Goal: Task Accomplishment & Management: Manage account settings

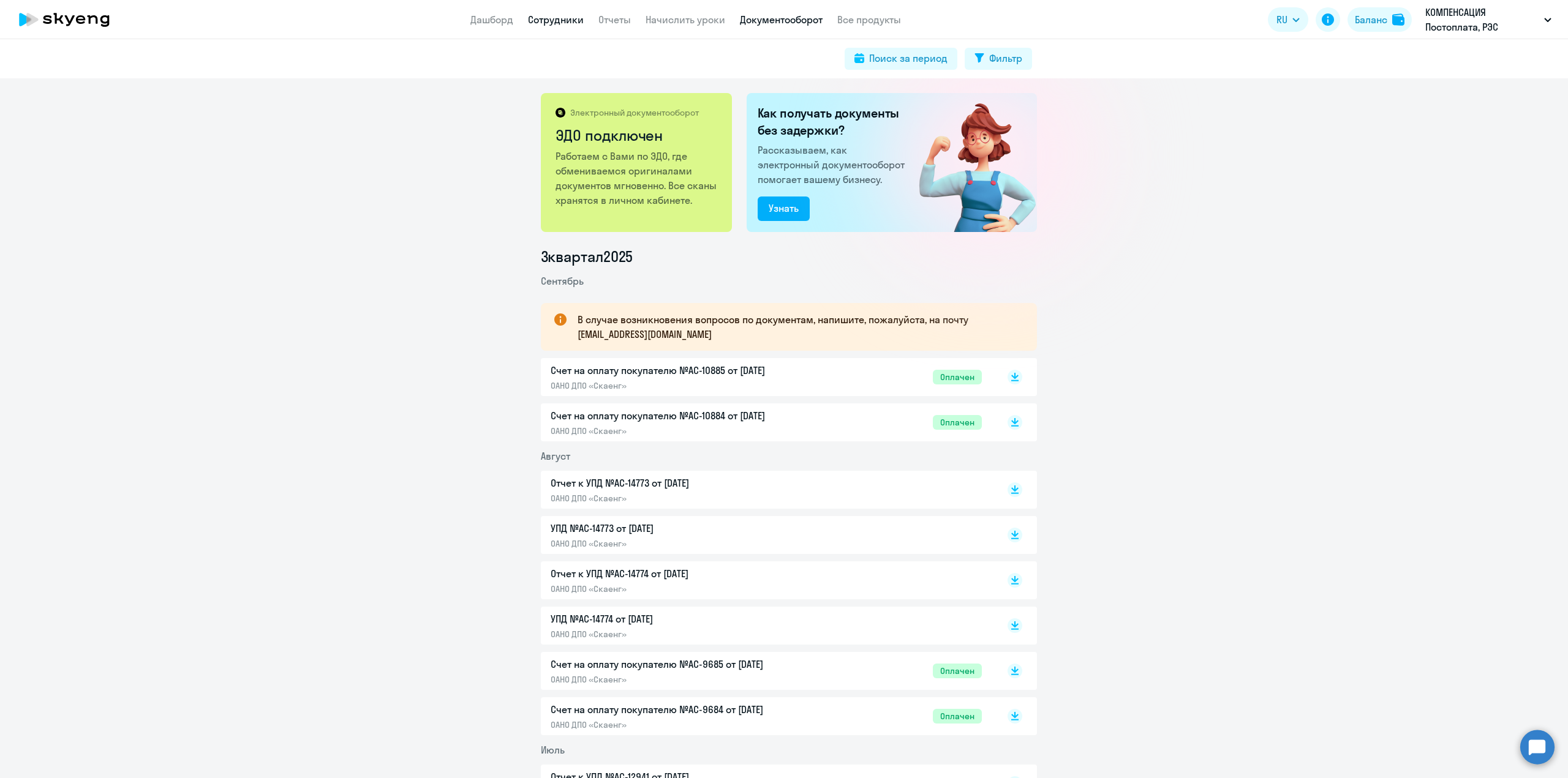
scroll to position [3061, 0]
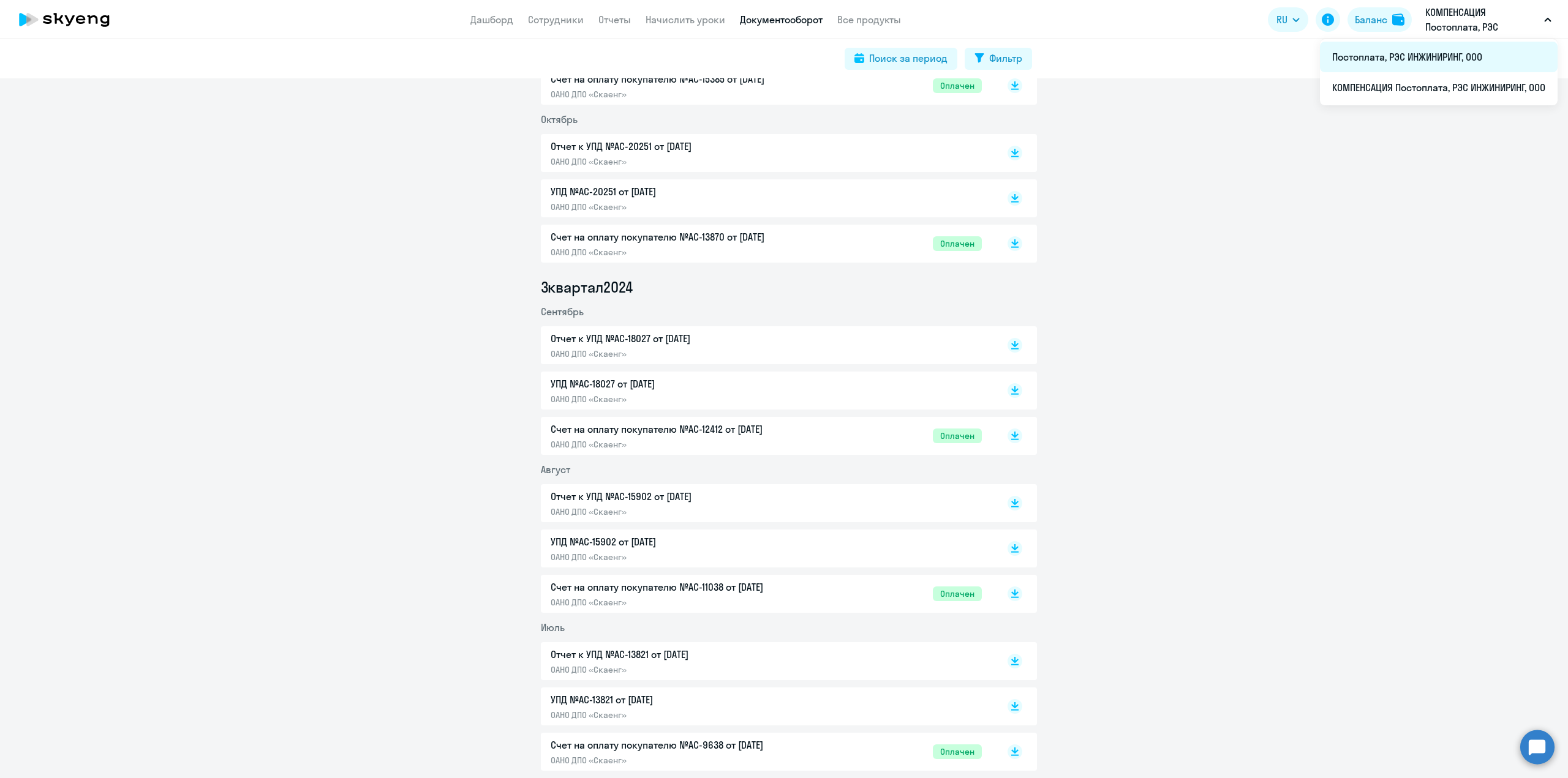
click at [1410, 50] on li "Постоплата, РЭС ИНЖИНИРИНГ, ООО" at bounding box center [1438, 57] width 238 height 30
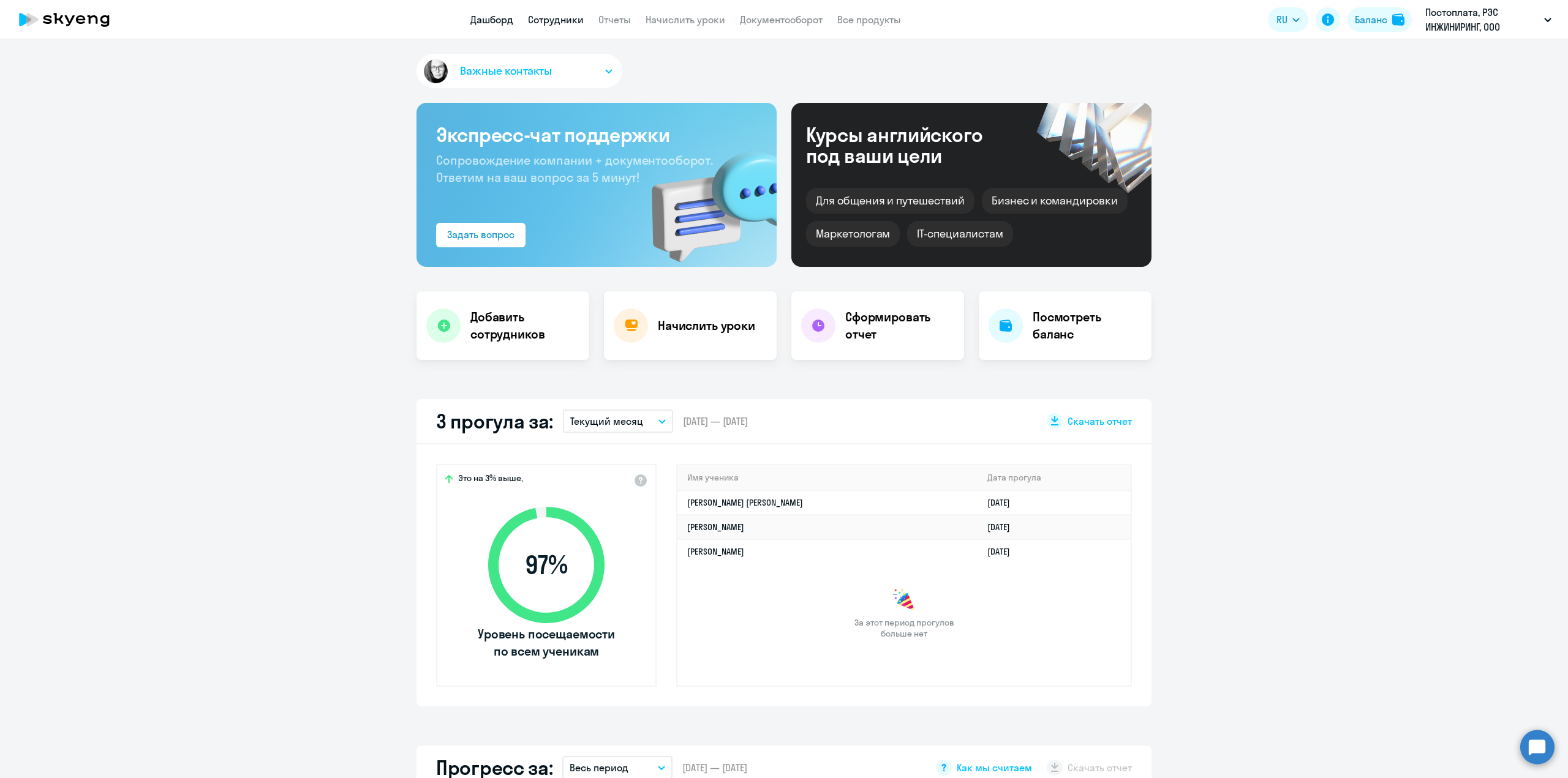
click at [556, 24] on link "Сотрудники" at bounding box center [556, 20] width 55 height 13
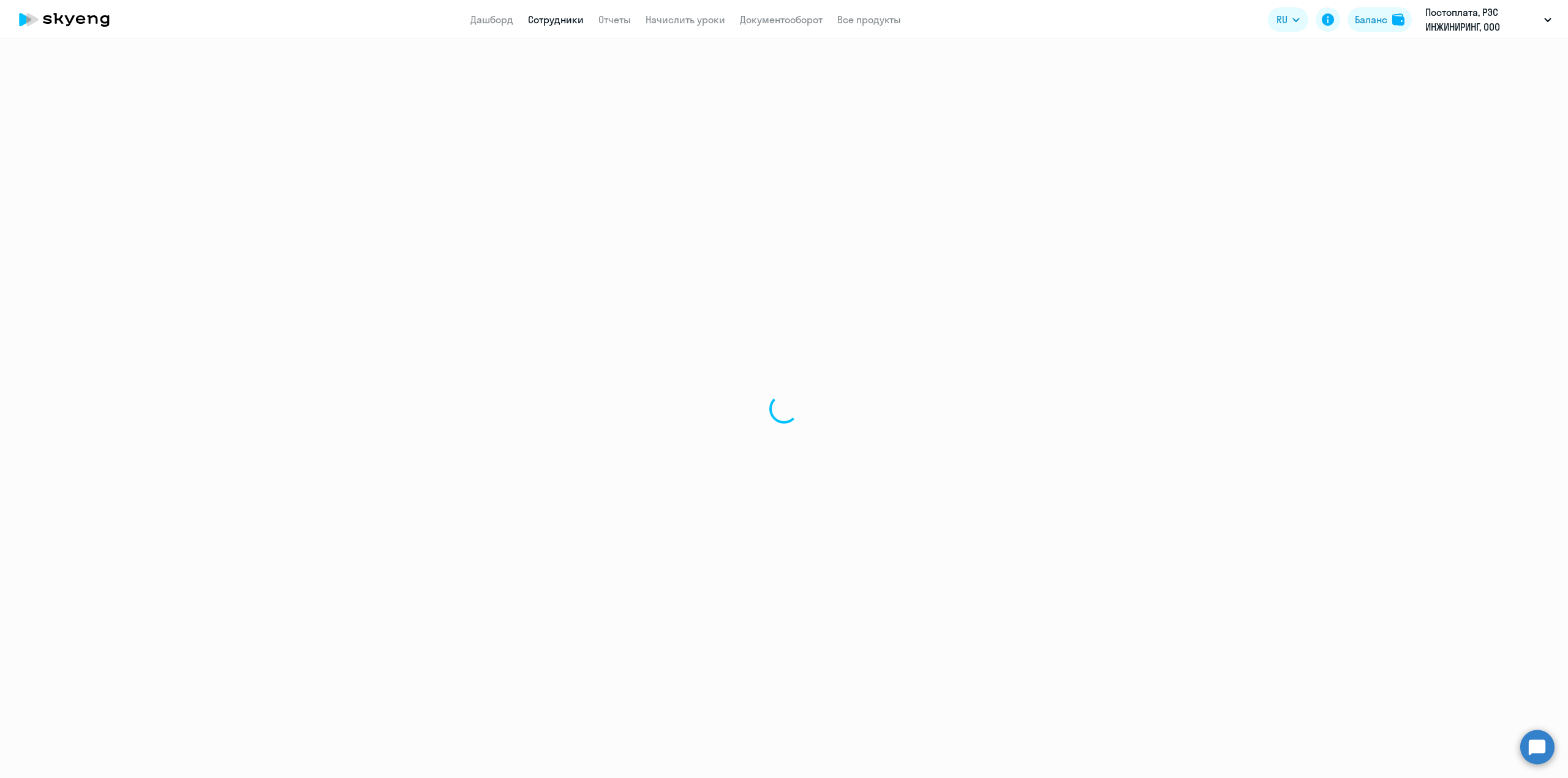
select select "30"
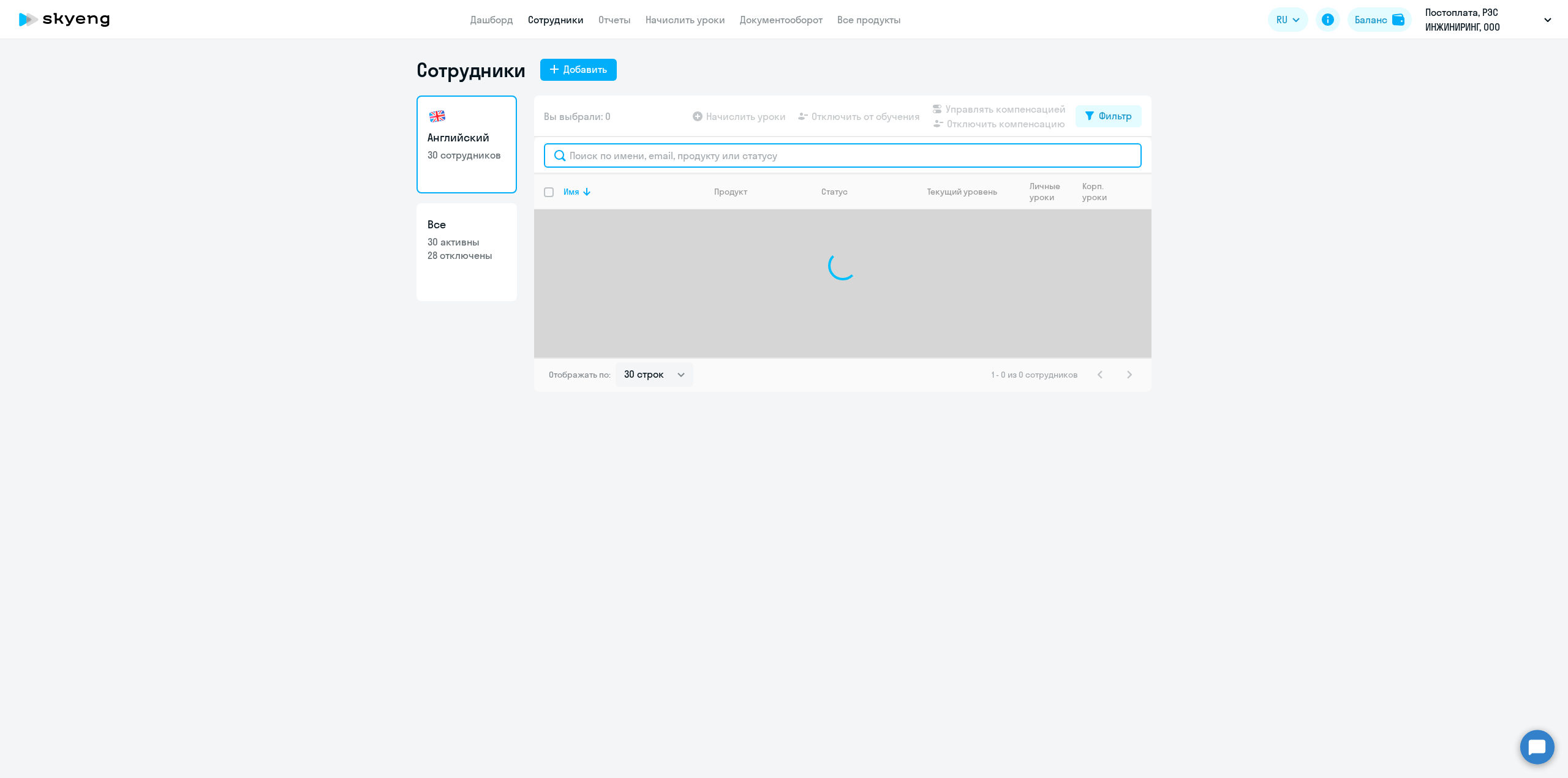
click at [632, 159] on input "text" at bounding box center [843, 155] width 598 height 24
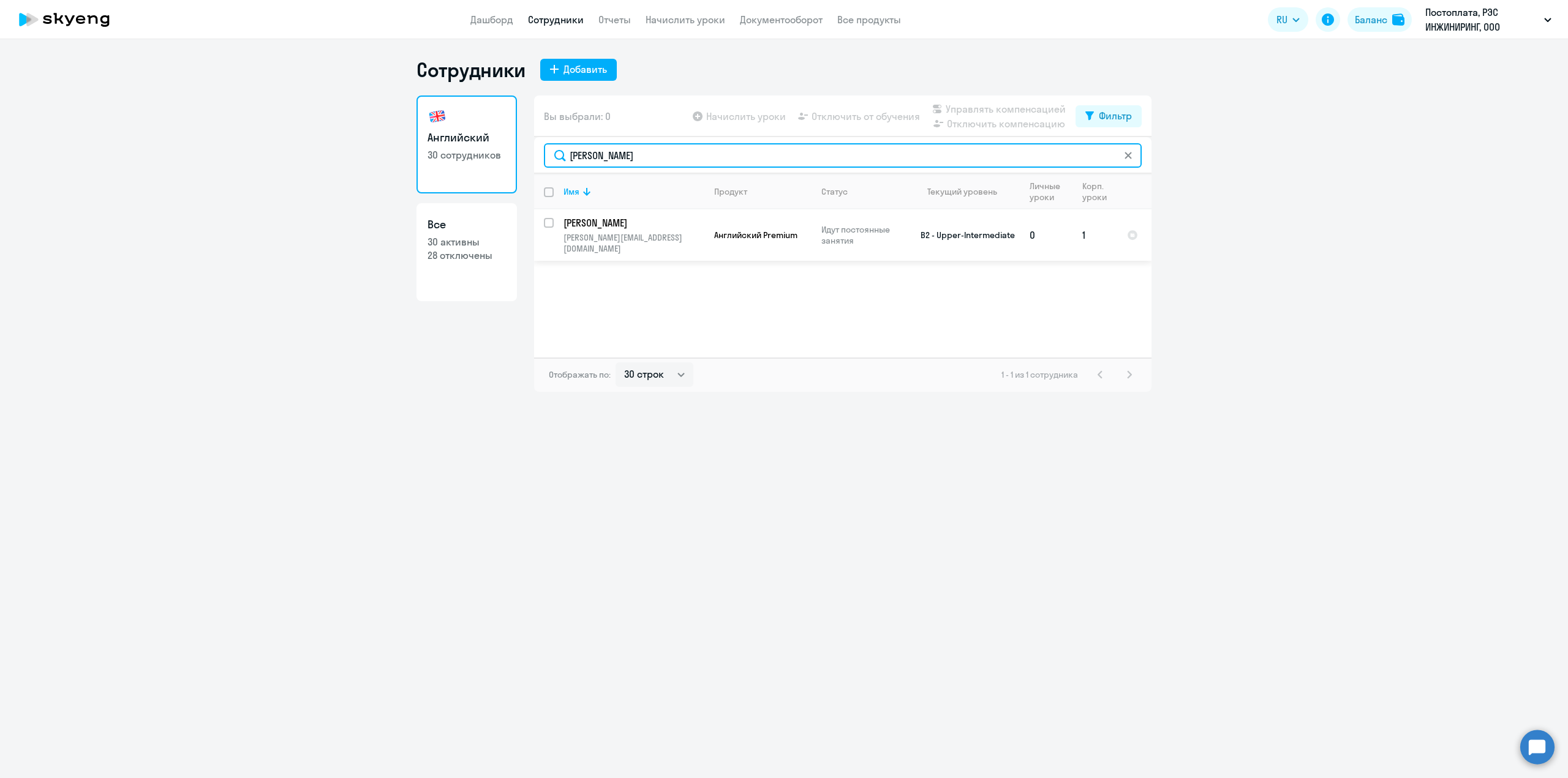
type input "[PERSON_NAME]"
click at [650, 248] on td "[PERSON_NAME] [PERSON_NAME][EMAIL_ADDRESS][DOMAIN_NAME]" at bounding box center [629, 235] width 151 height 52
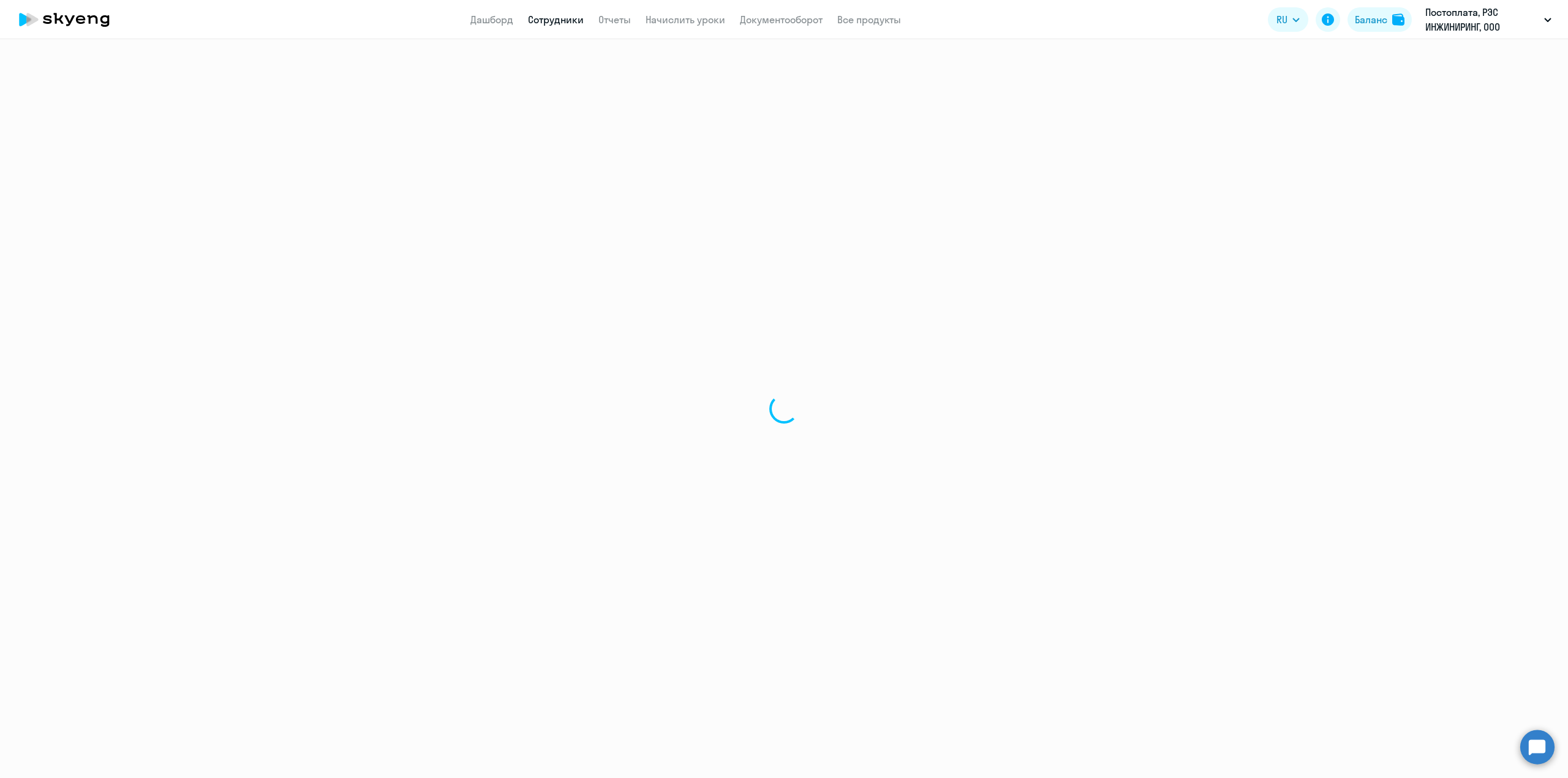
select select "english"
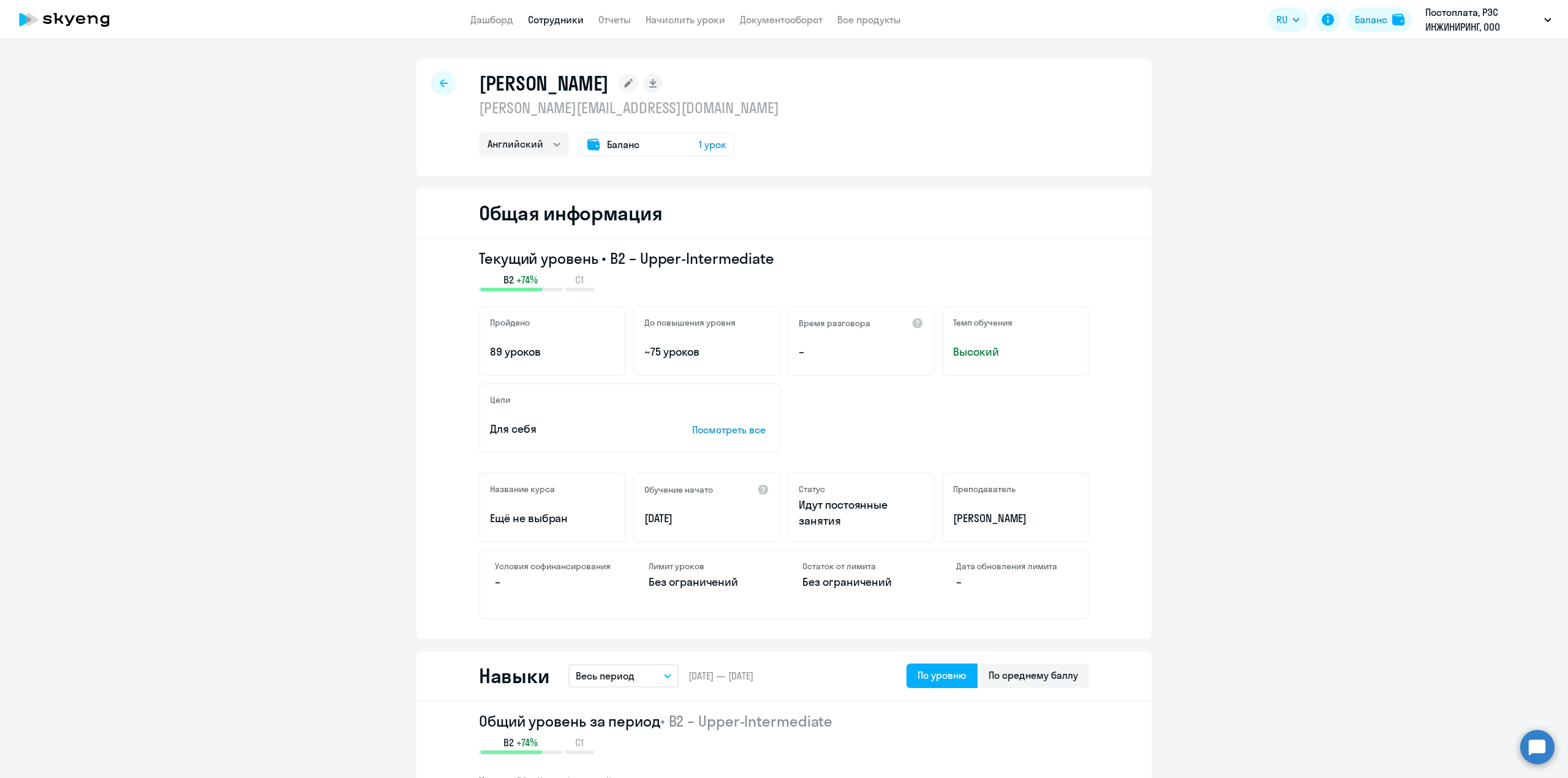
click at [440, 84] on icon at bounding box center [443, 82] width 8 height 8
select select "30"
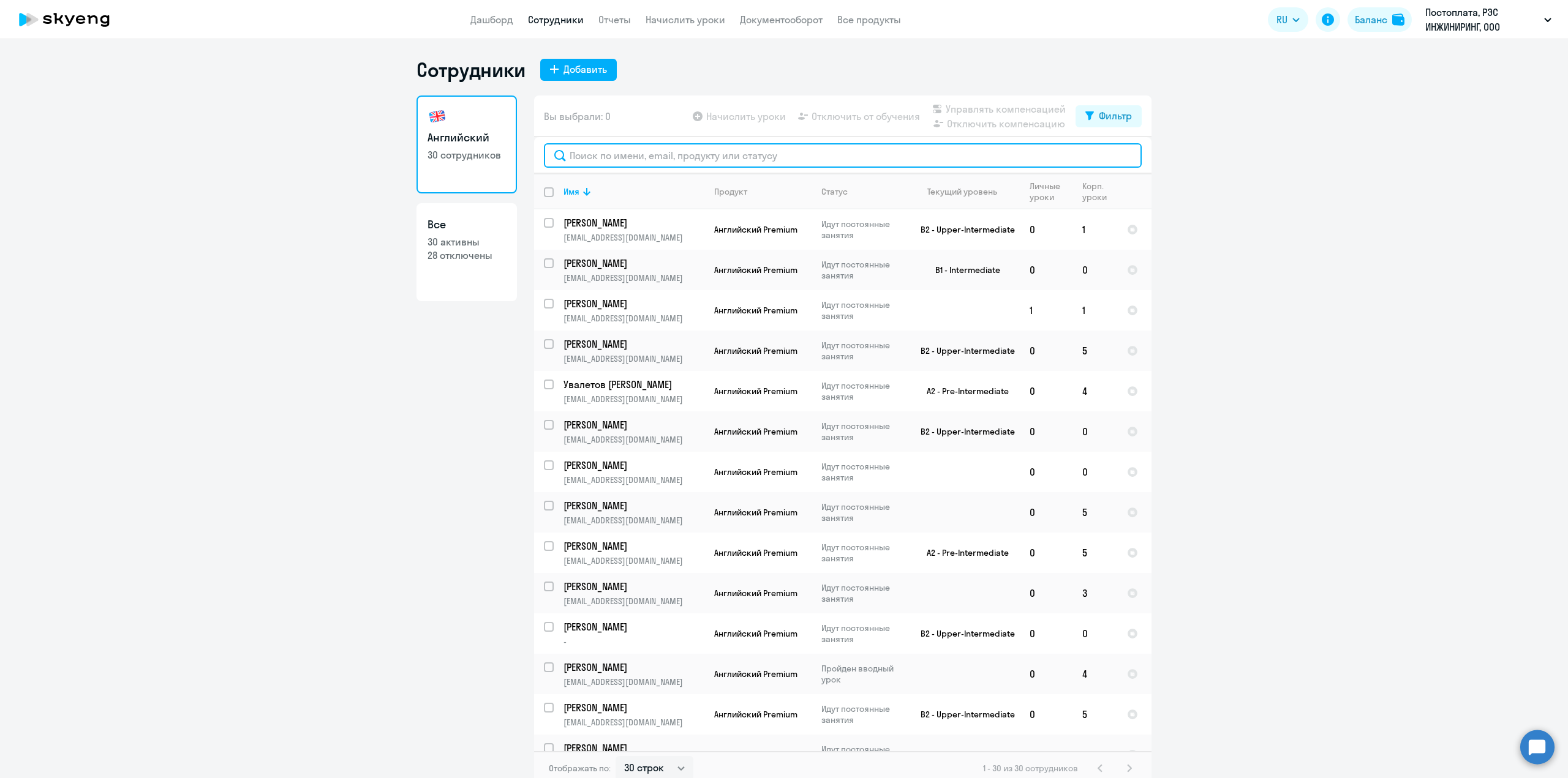
click at [587, 153] on input "text" at bounding box center [843, 155] width 598 height 24
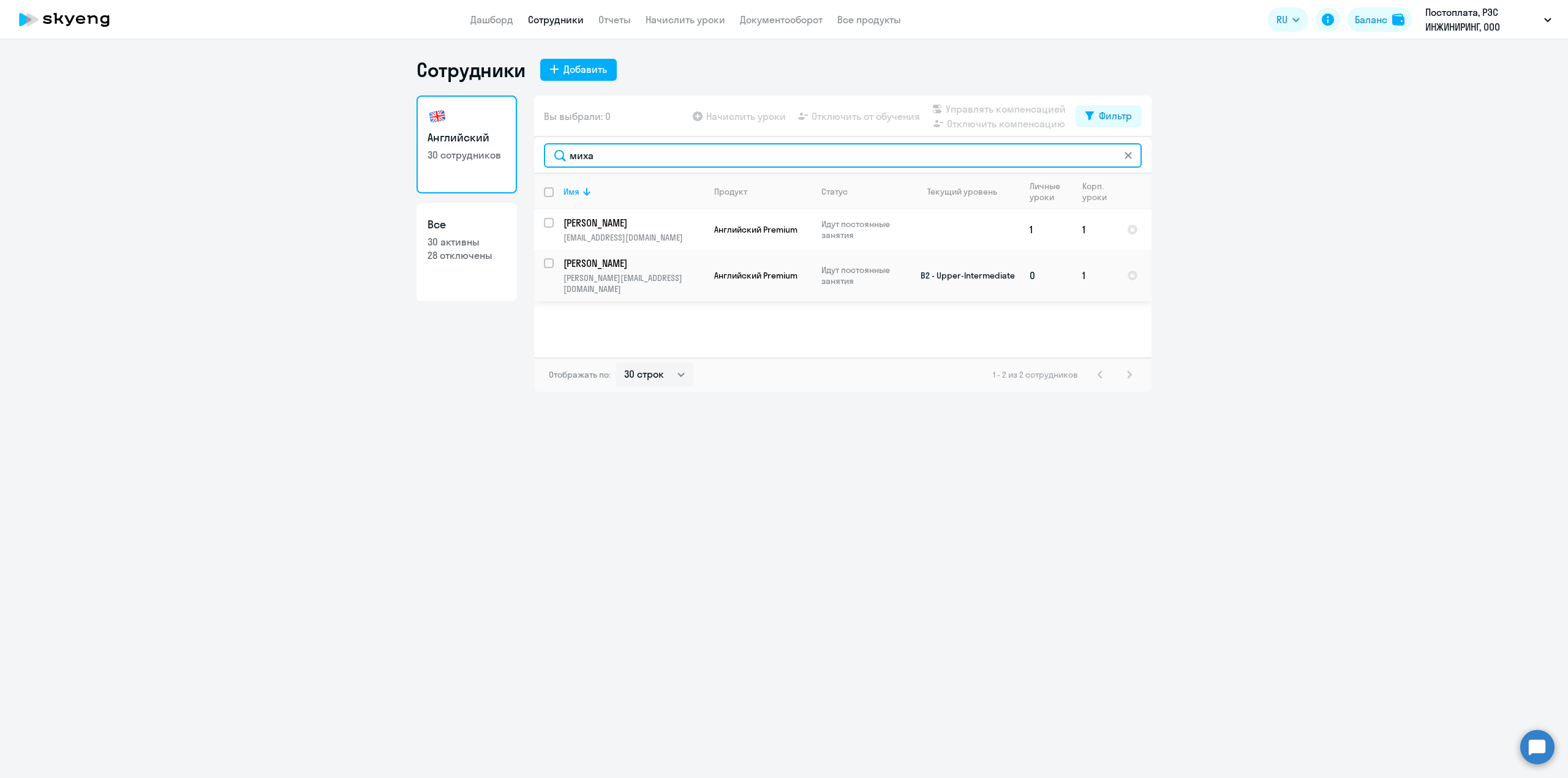
type input "миха"
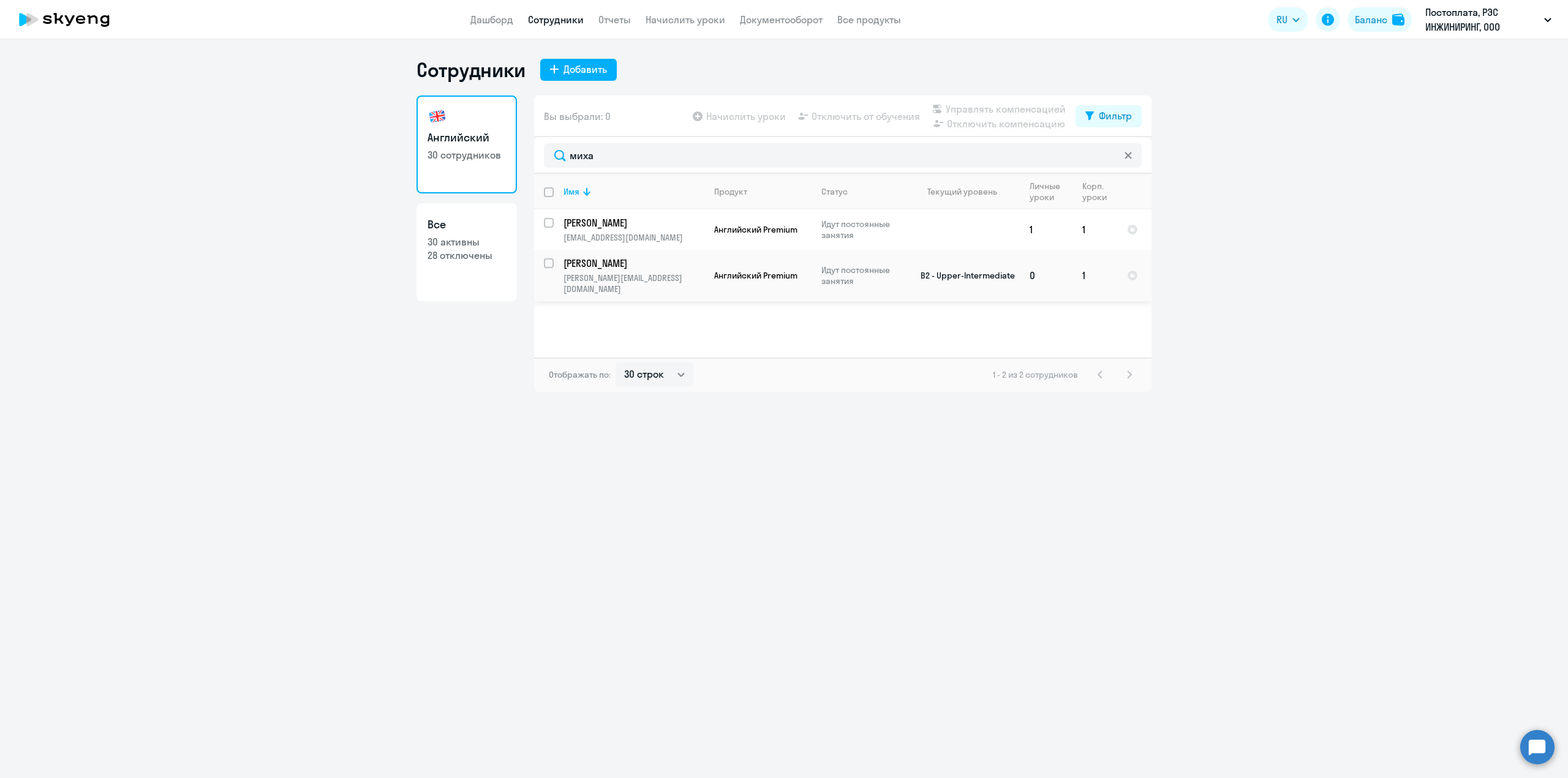
click at [550, 266] on input "select row 20510059" at bounding box center [556, 270] width 24 height 24
checkbox input "true"
click at [757, 119] on span "Начислить уроки" at bounding box center [745, 116] width 80 height 14
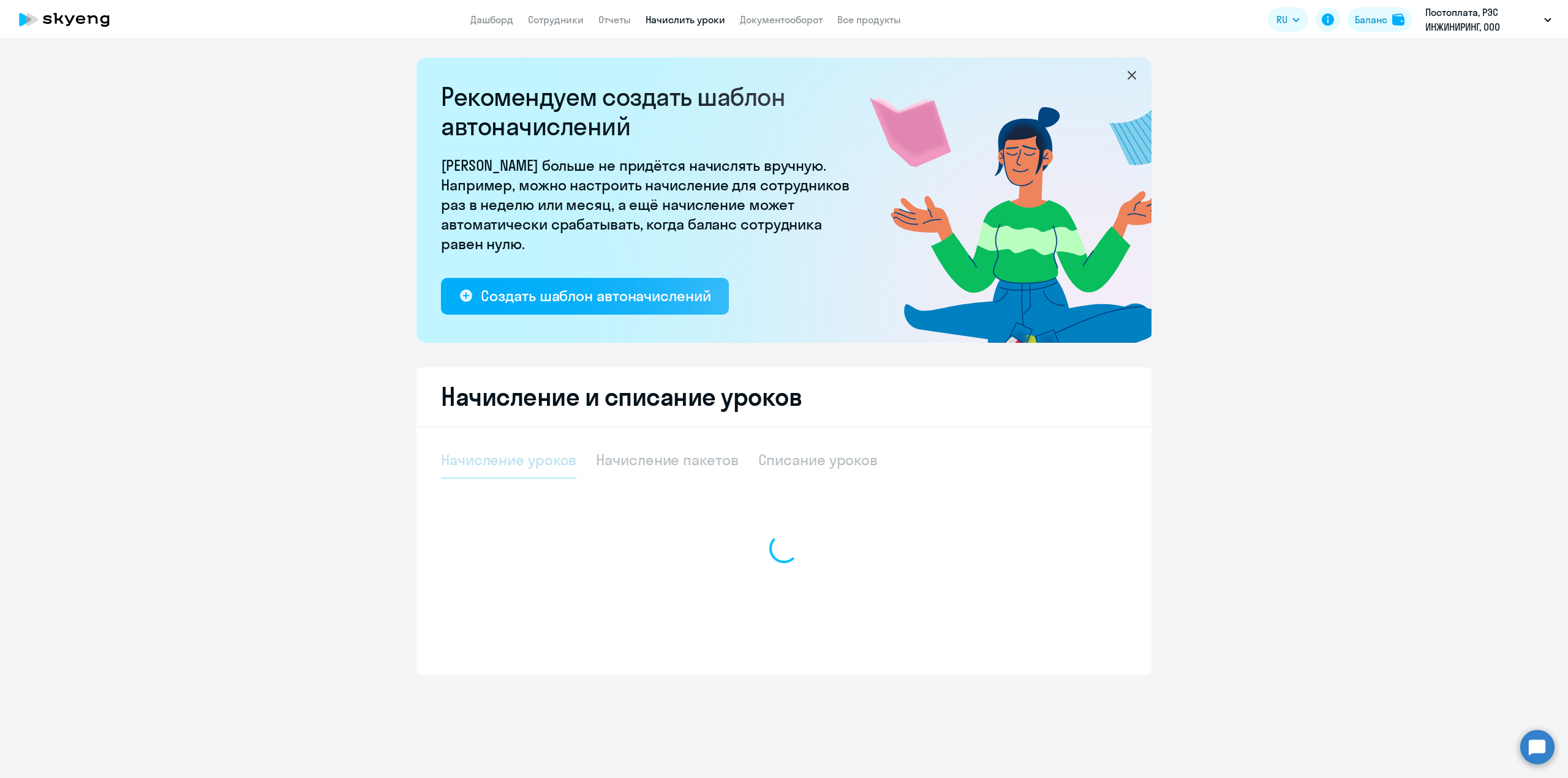
select select "10"
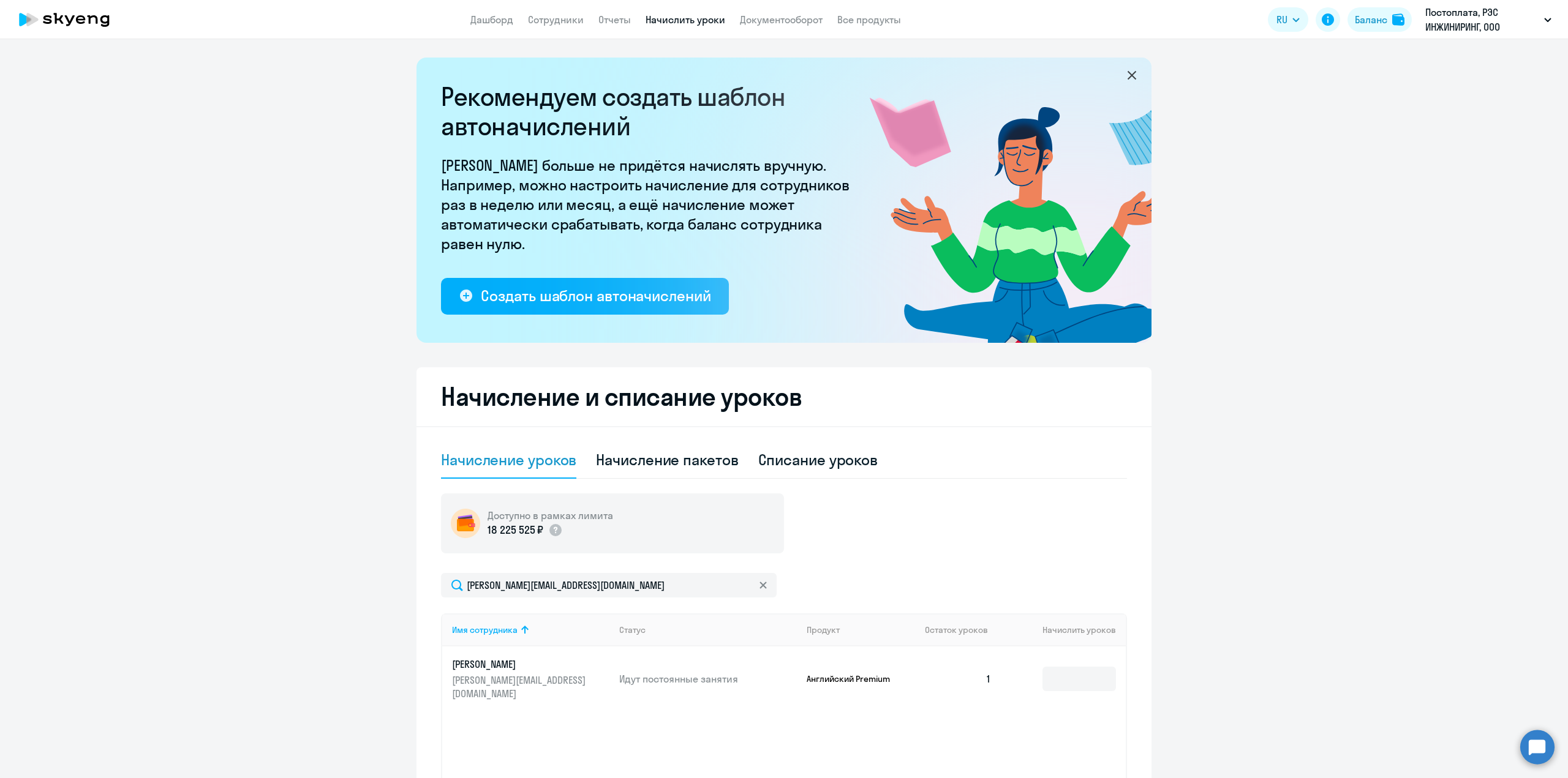
scroll to position [121, 0]
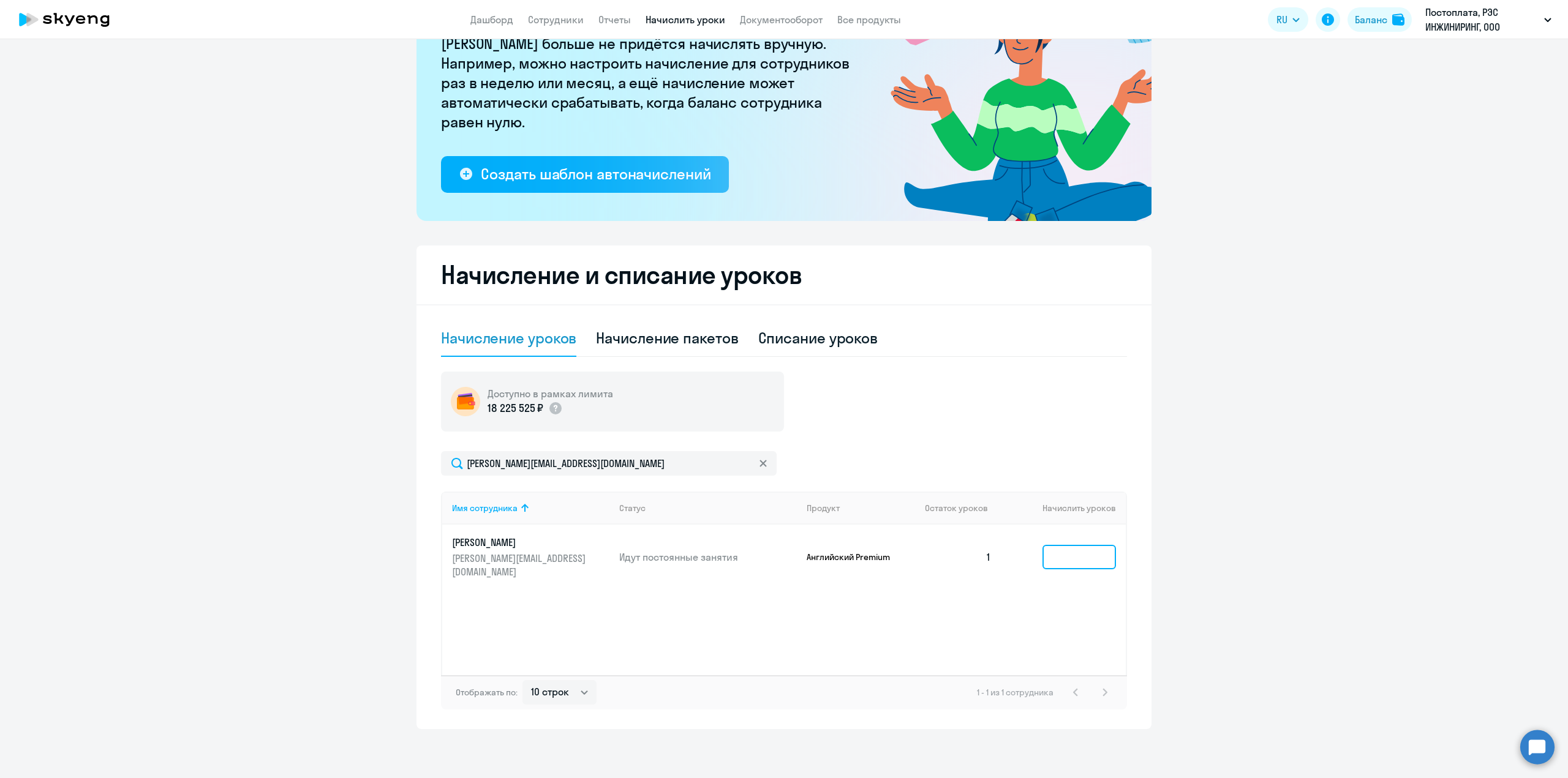
click at [1066, 551] on input at bounding box center [1079, 556] width 73 height 24
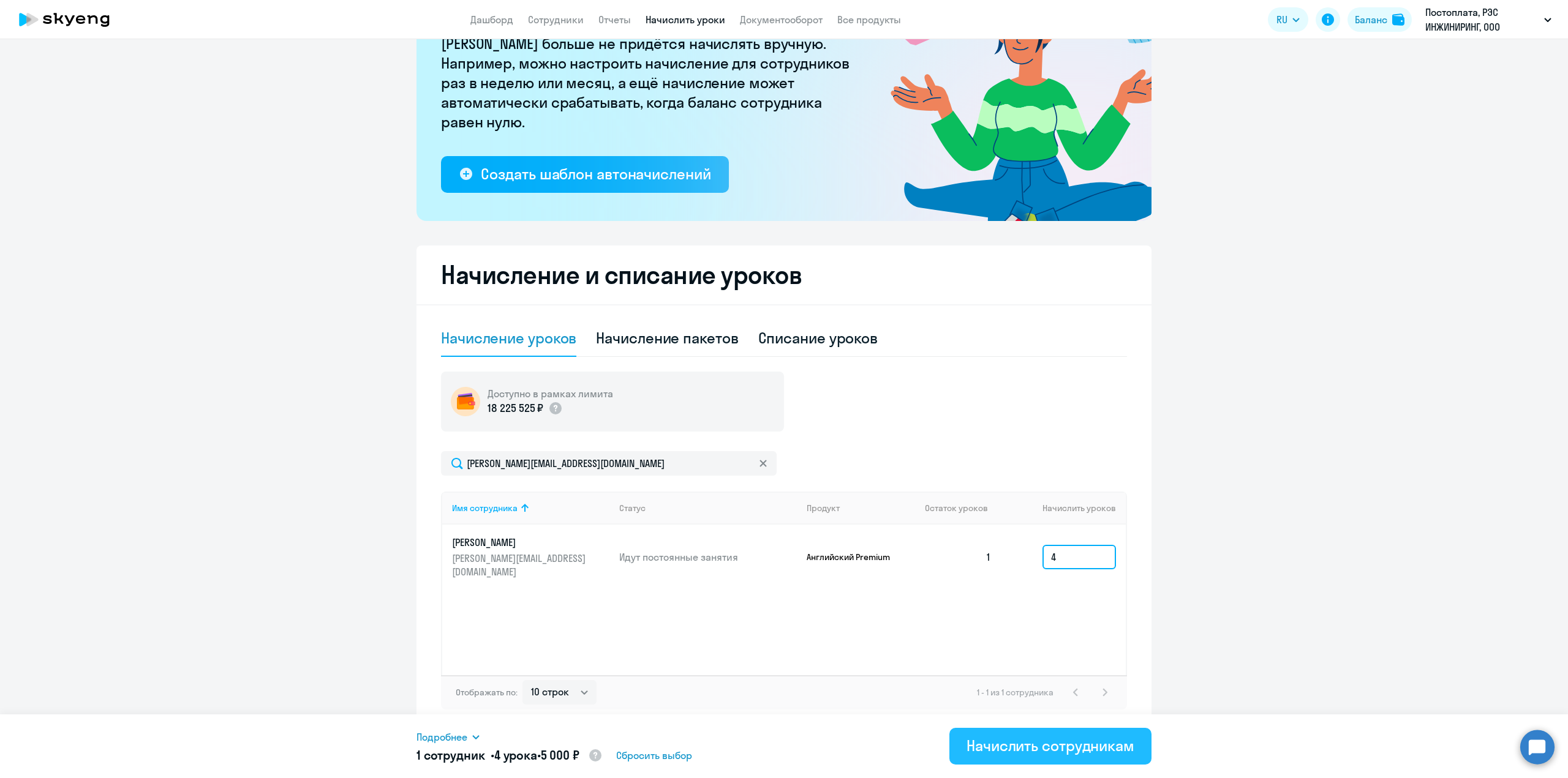
type input "4"
click at [1056, 751] on div "Начислить сотрудникам" at bounding box center [1051, 746] width 168 height 20
